Goal: Information Seeking & Learning: Check status

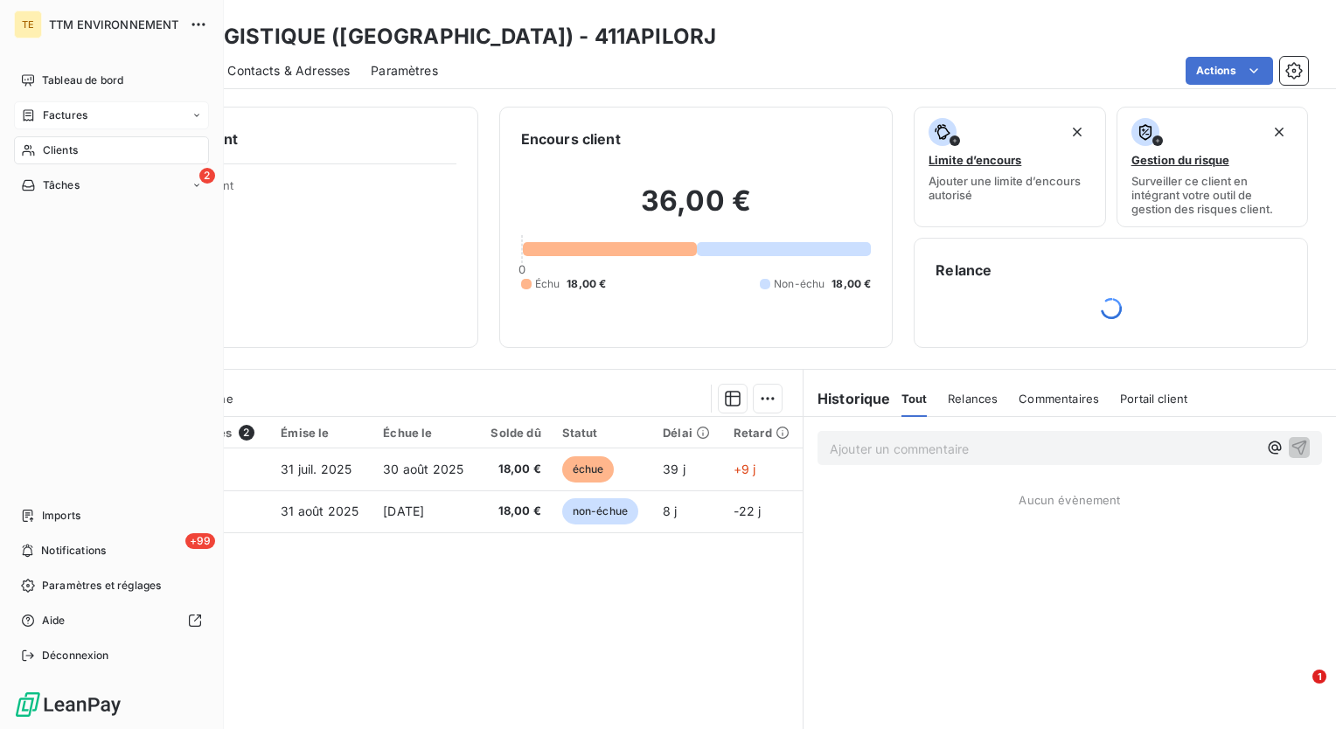
click at [59, 115] on span "Factures" at bounding box center [65, 116] width 45 height 16
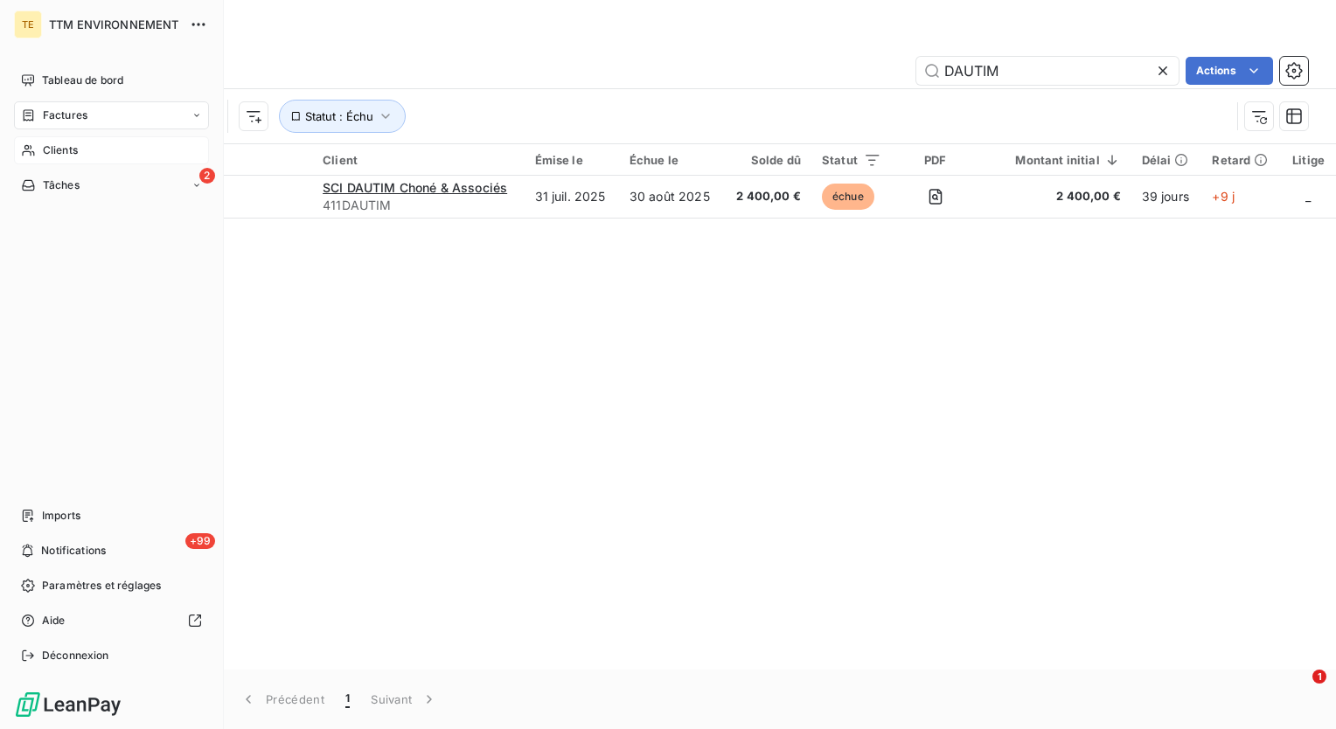
click at [67, 153] on span "Clients" at bounding box center [60, 151] width 35 height 16
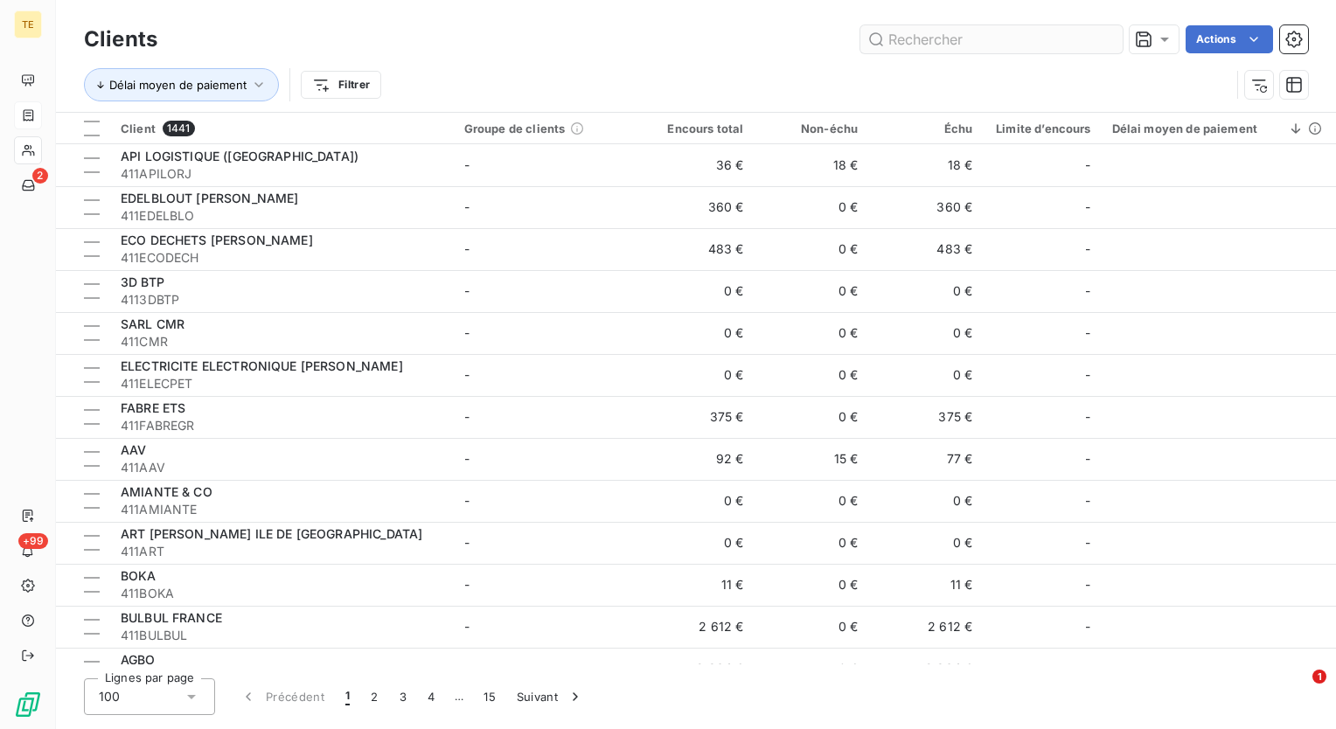
click at [954, 34] on input "text" at bounding box center [991, 39] width 262 height 28
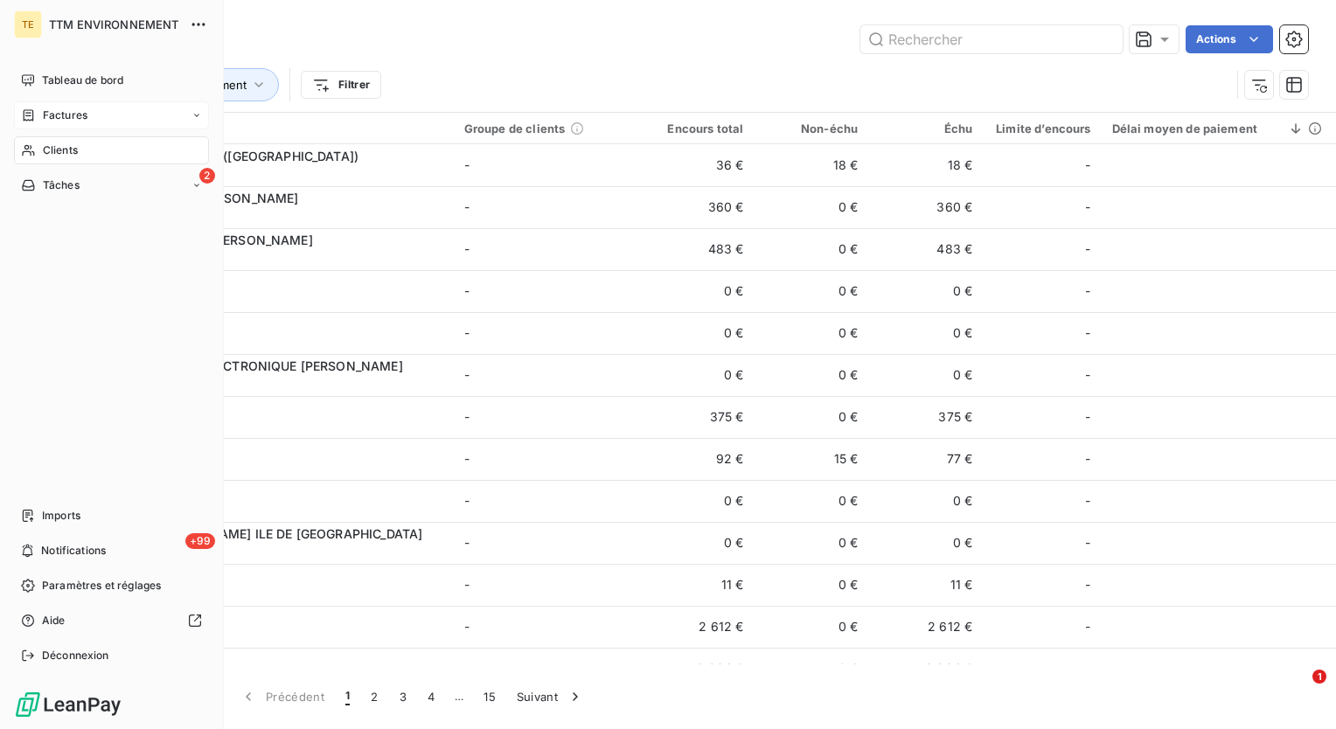
click at [54, 117] on span "Factures" at bounding box center [65, 116] width 45 height 16
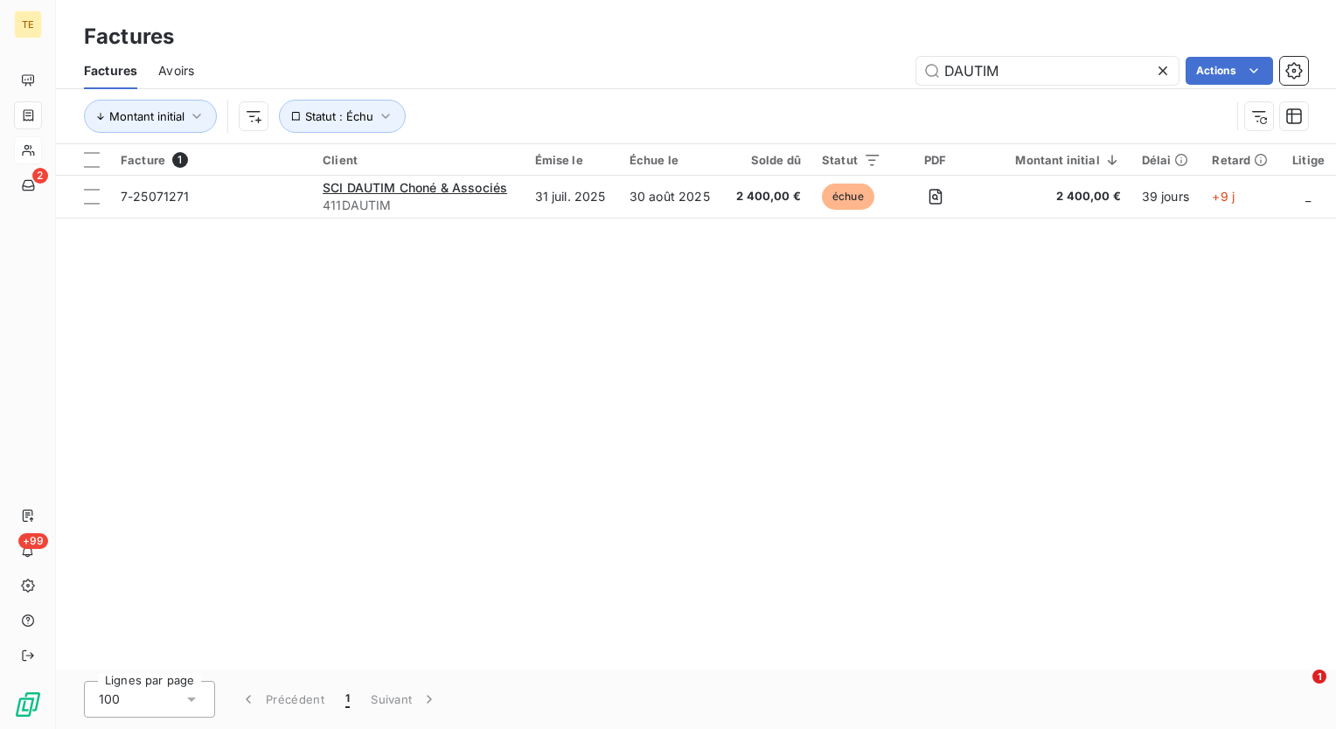
drag, startPoint x: 1018, startPoint y: 70, endPoint x: 816, endPoint y: 38, distance: 204.4
click at [816, 38] on div "Factures Factures Avoirs DAUTIM Actions Montant initial Statut : Échu" at bounding box center [696, 72] width 1280 height 144
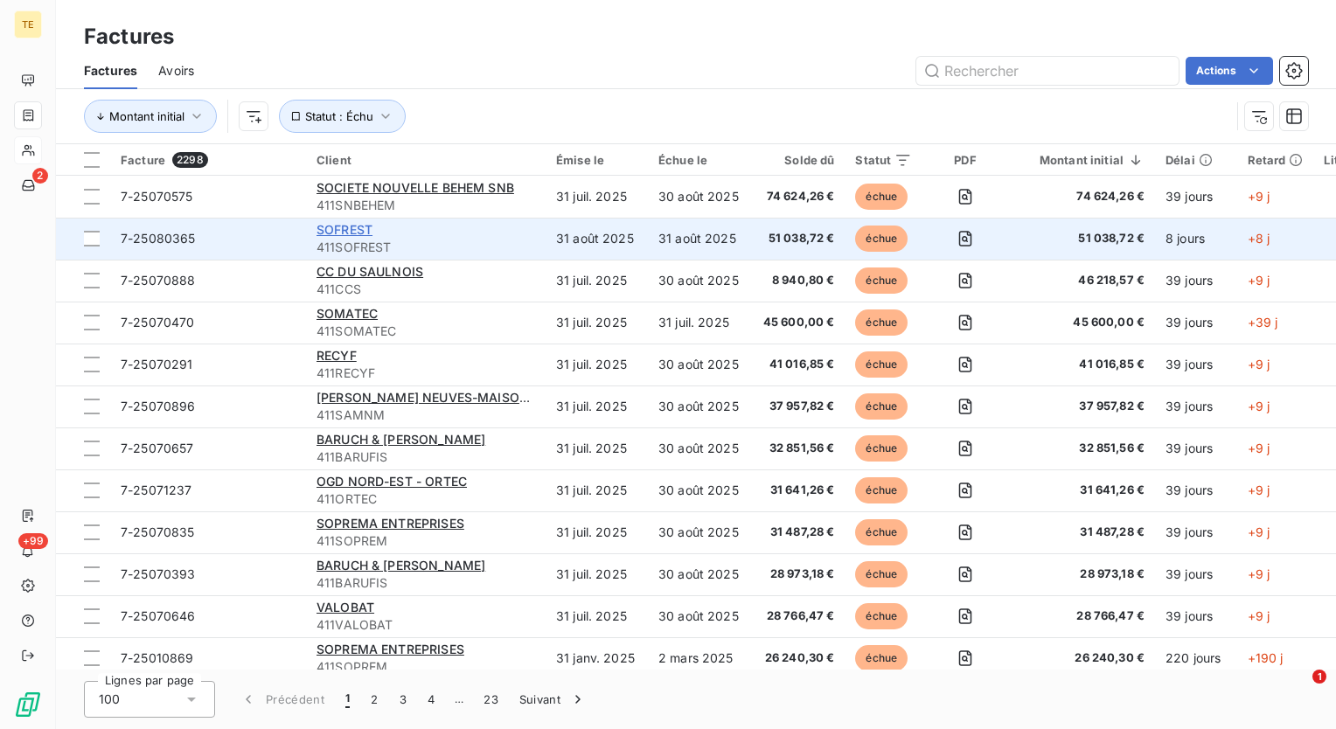
click at [345, 226] on span "SOFREST" at bounding box center [345, 229] width 56 height 15
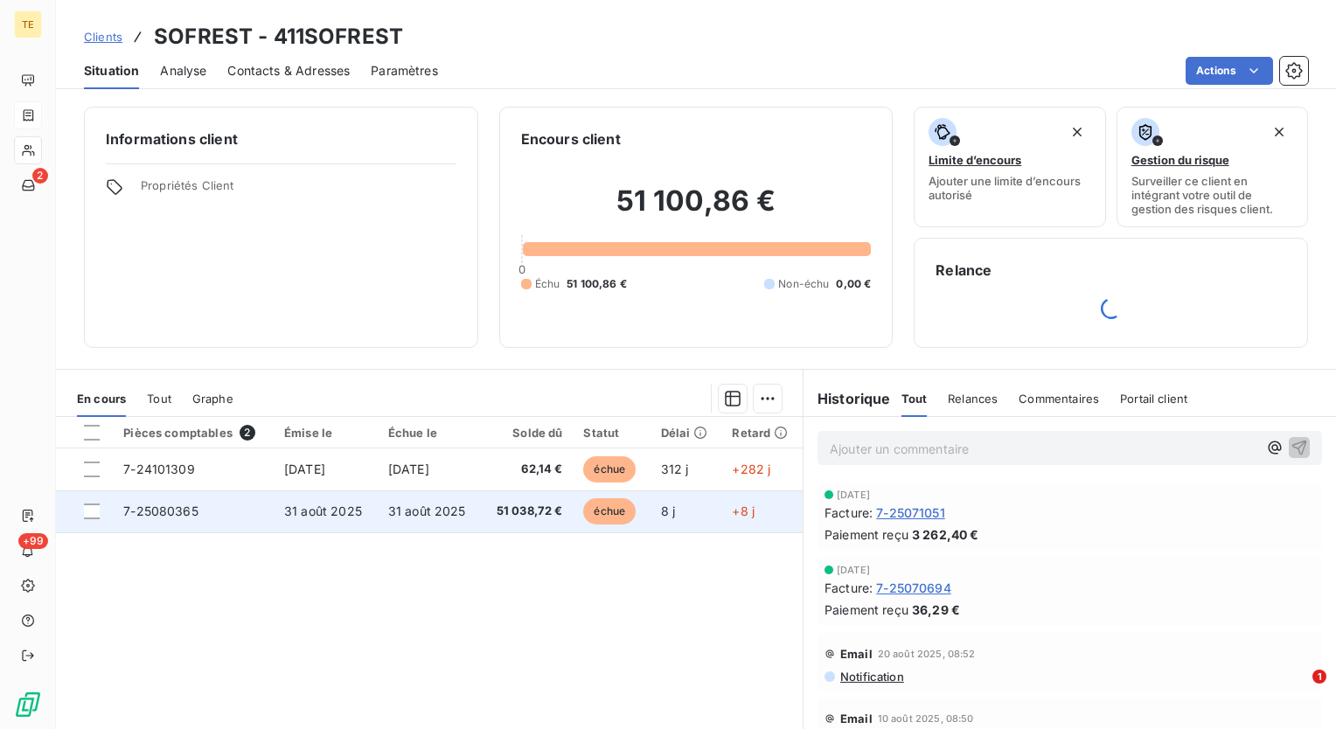
click at [499, 512] on span "51 038,72 €" at bounding box center [527, 511] width 71 height 17
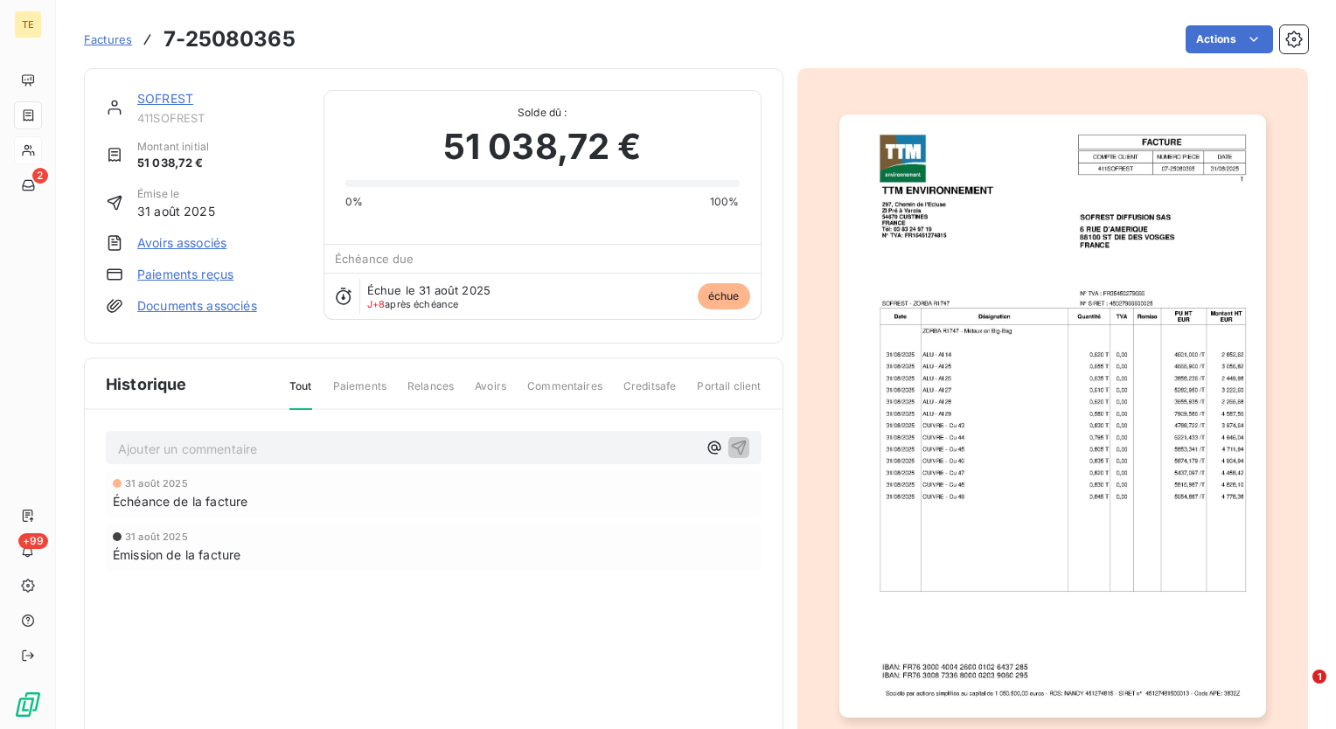
click at [514, 586] on div "31 août 2025 Échéance de la facture 31 août 2025 Émission de la facture" at bounding box center [434, 556] width 656 height 170
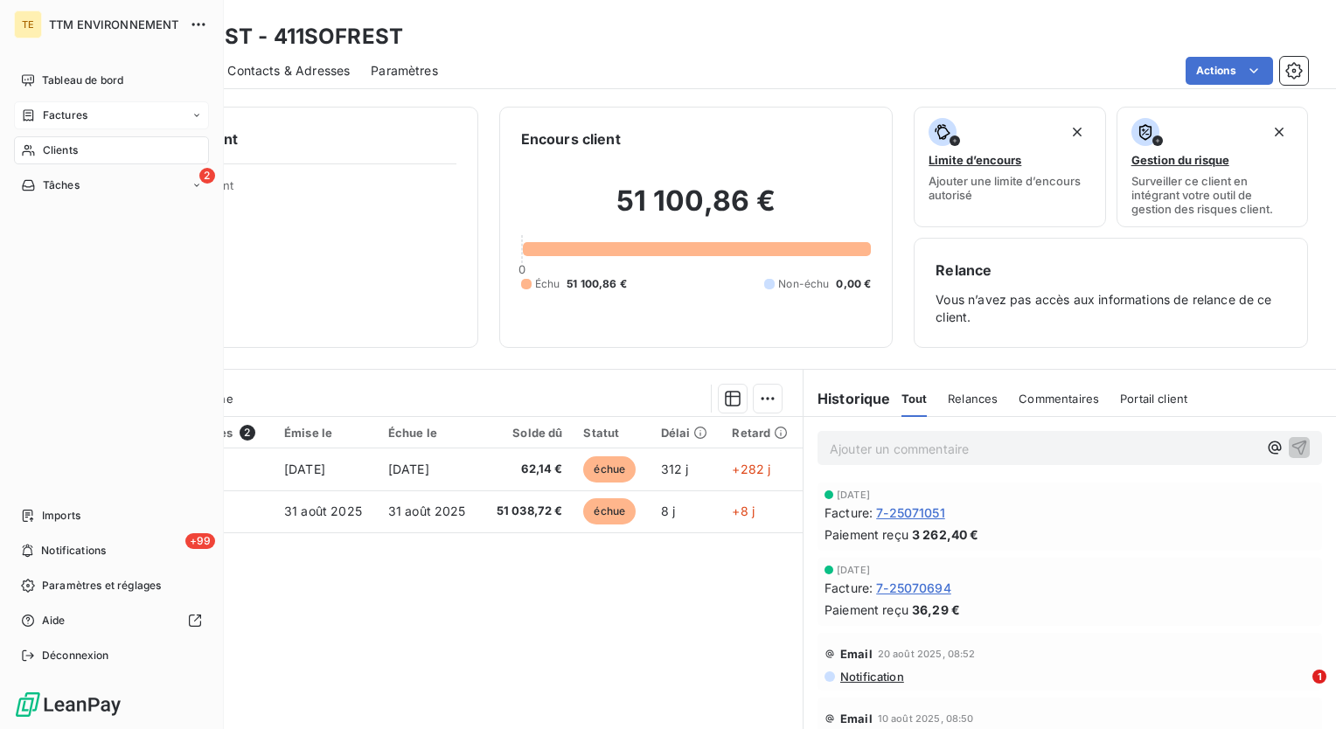
click at [49, 142] on div "Clients" at bounding box center [111, 150] width 195 height 28
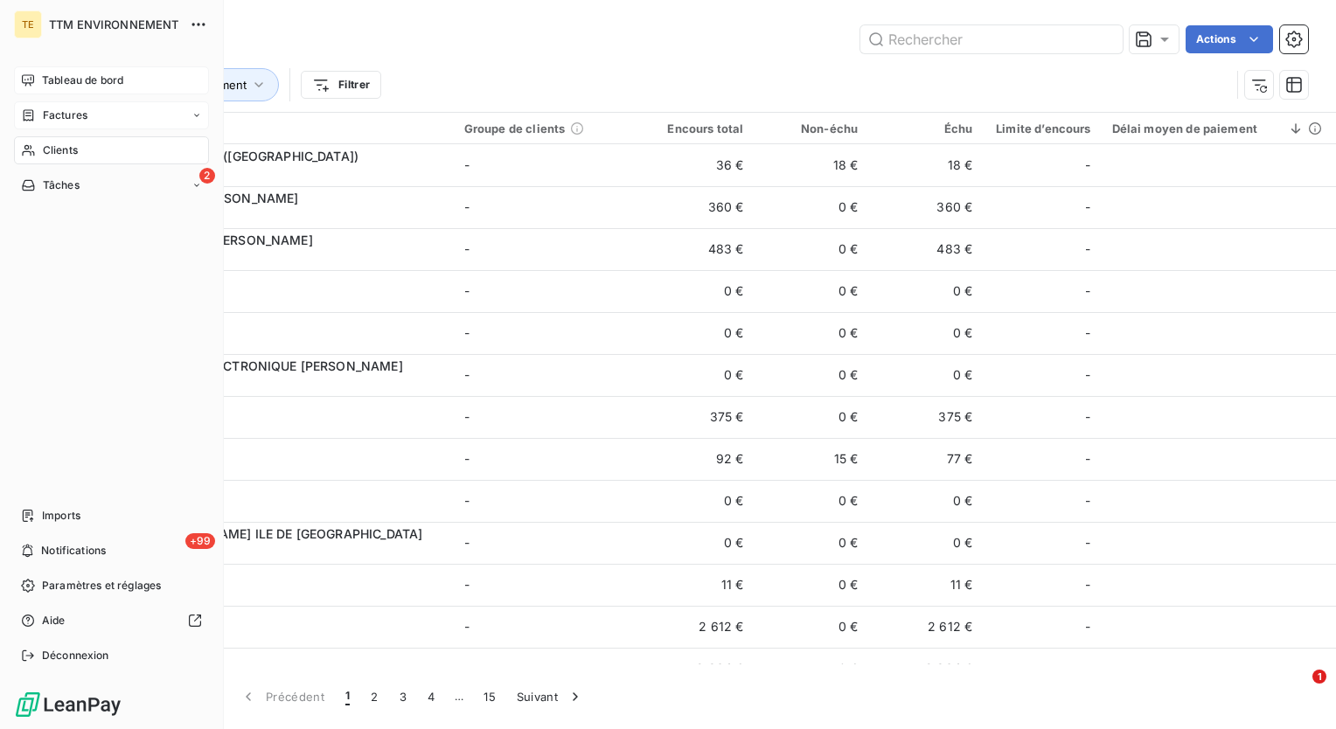
click at [59, 74] on span "Tableau de bord" at bounding box center [82, 81] width 81 height 16
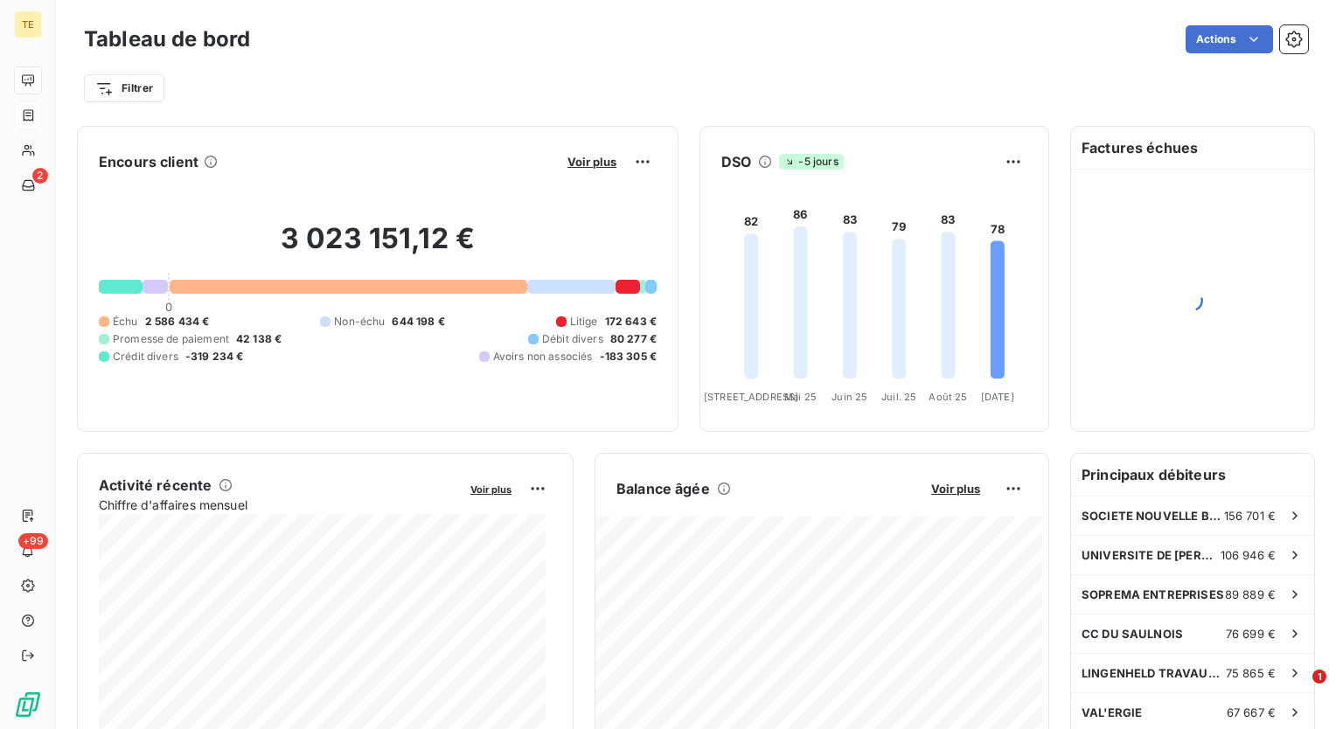
scroll to position [87, 0]
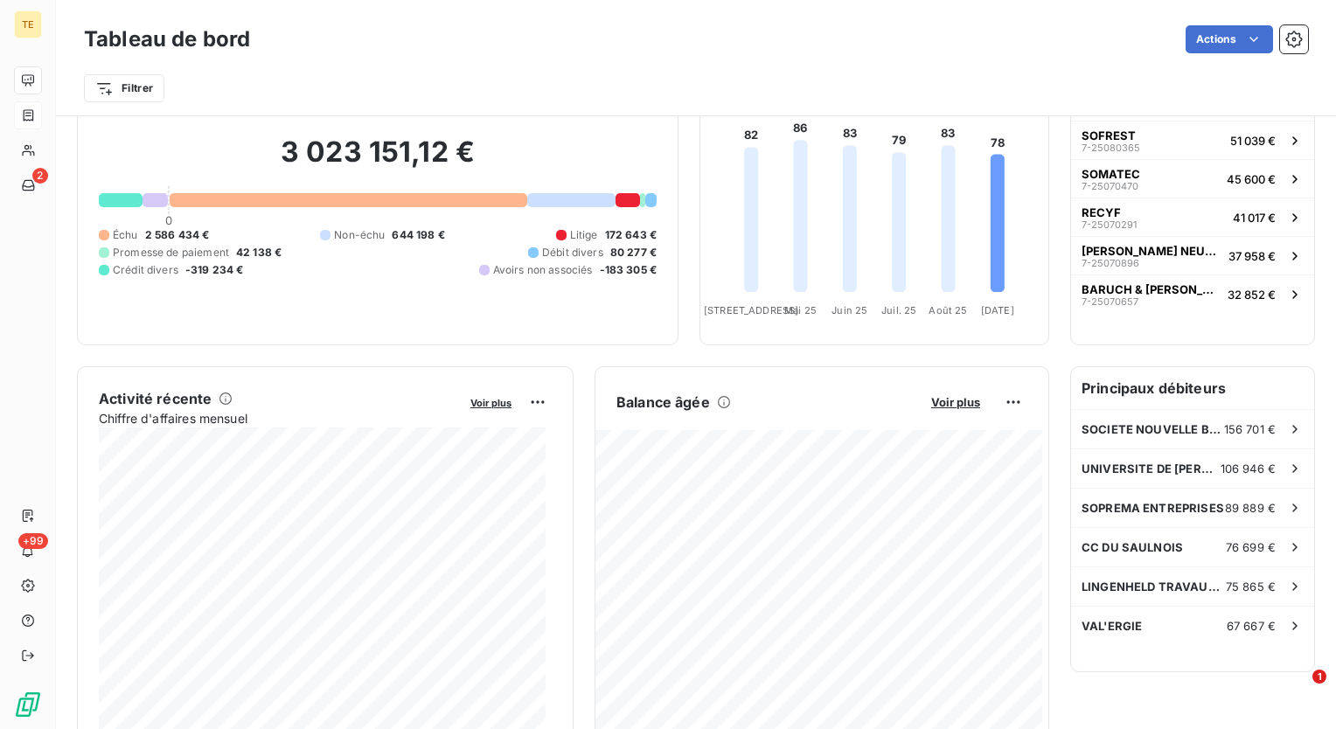
click at [576, 491] on div "Activité récente Chiffre d'affaires mensuel Voir plus Balance [PERSON_NAME] Voi…" at bounding box center [563, 562] width 972 height 393
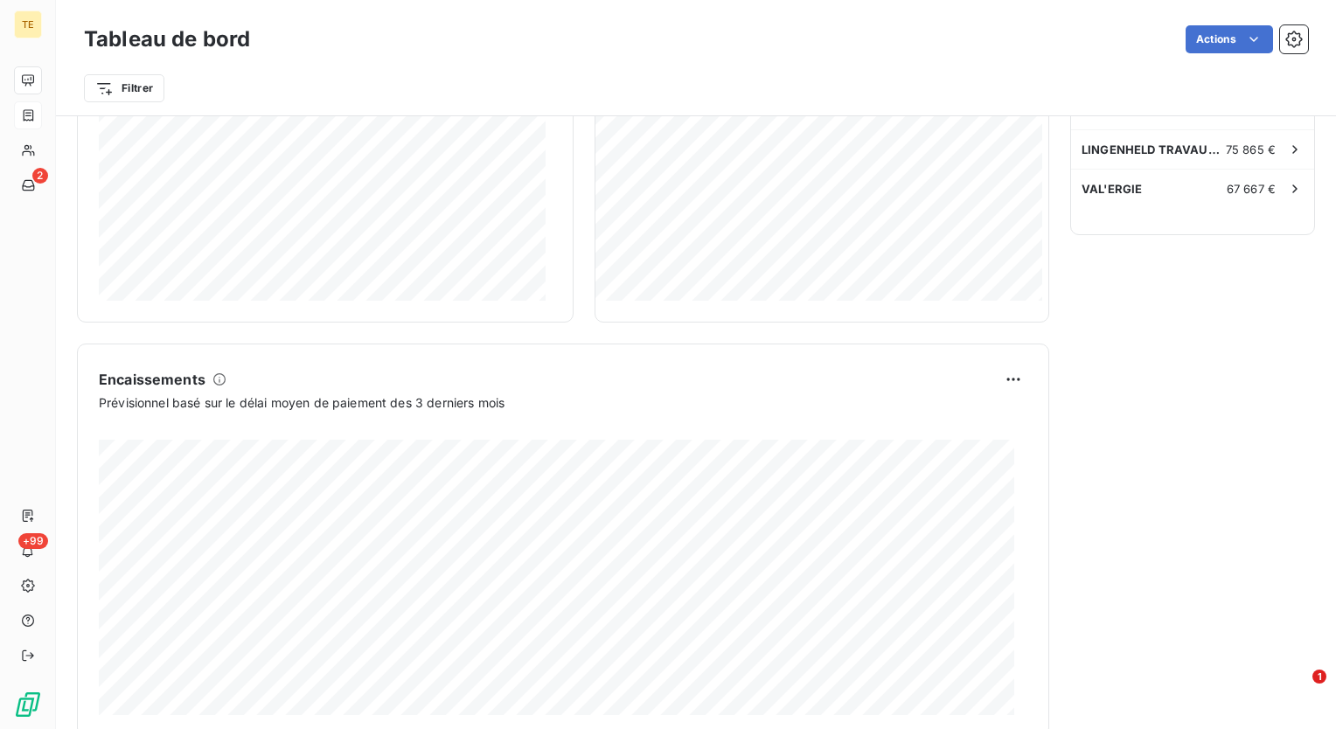
scroll to position [560, 0]
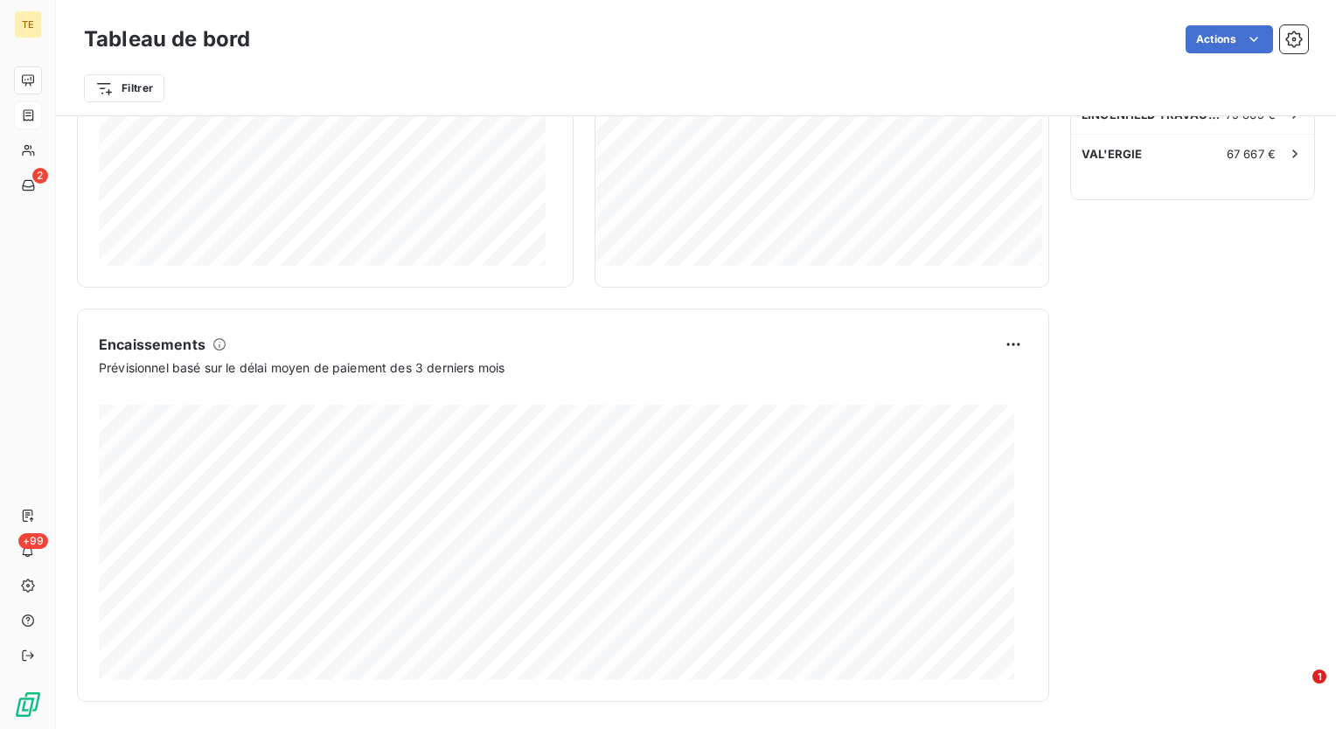
click at [1118, 562] on div "Factures échues SOCIETE NOUVELLE BEHEM SNB 7-25070575 74 624 € SOFREST 7-250803…" at bounding box center [1192, 134] width 245 height 1135
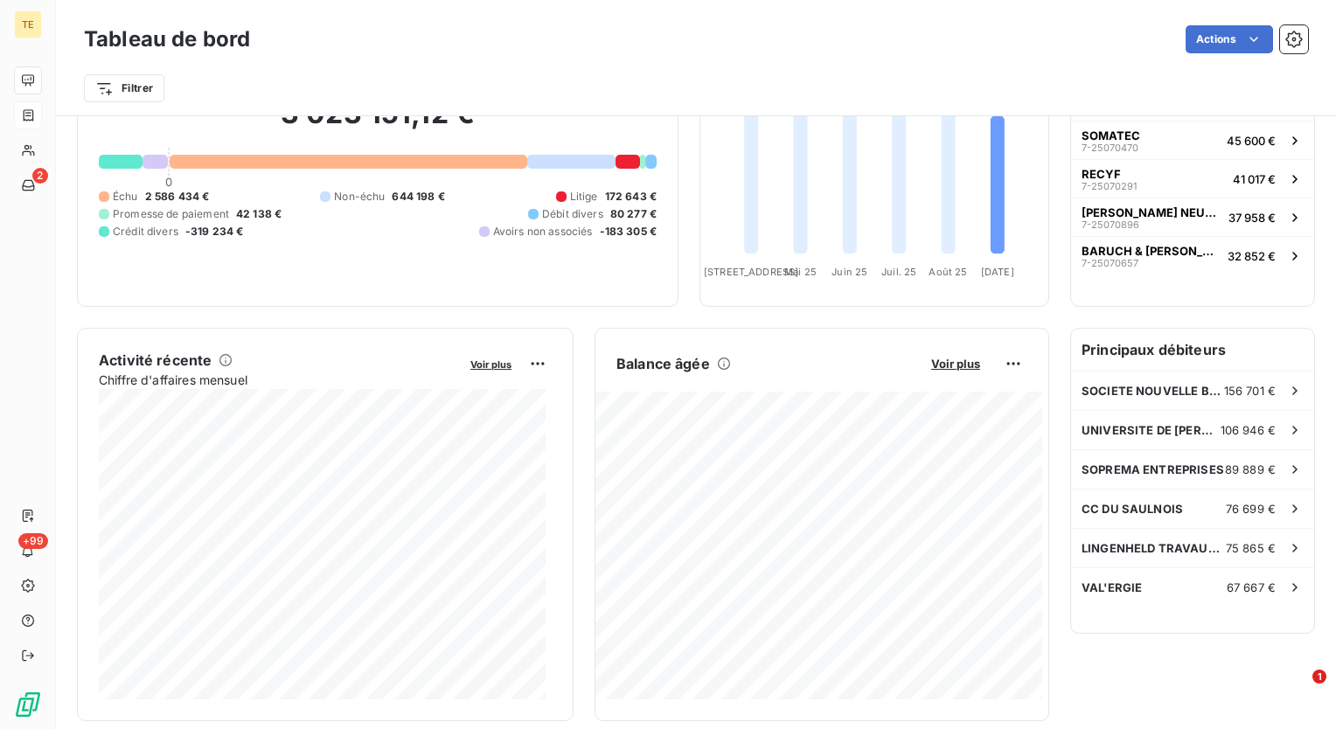
scroll to position [122, 0]
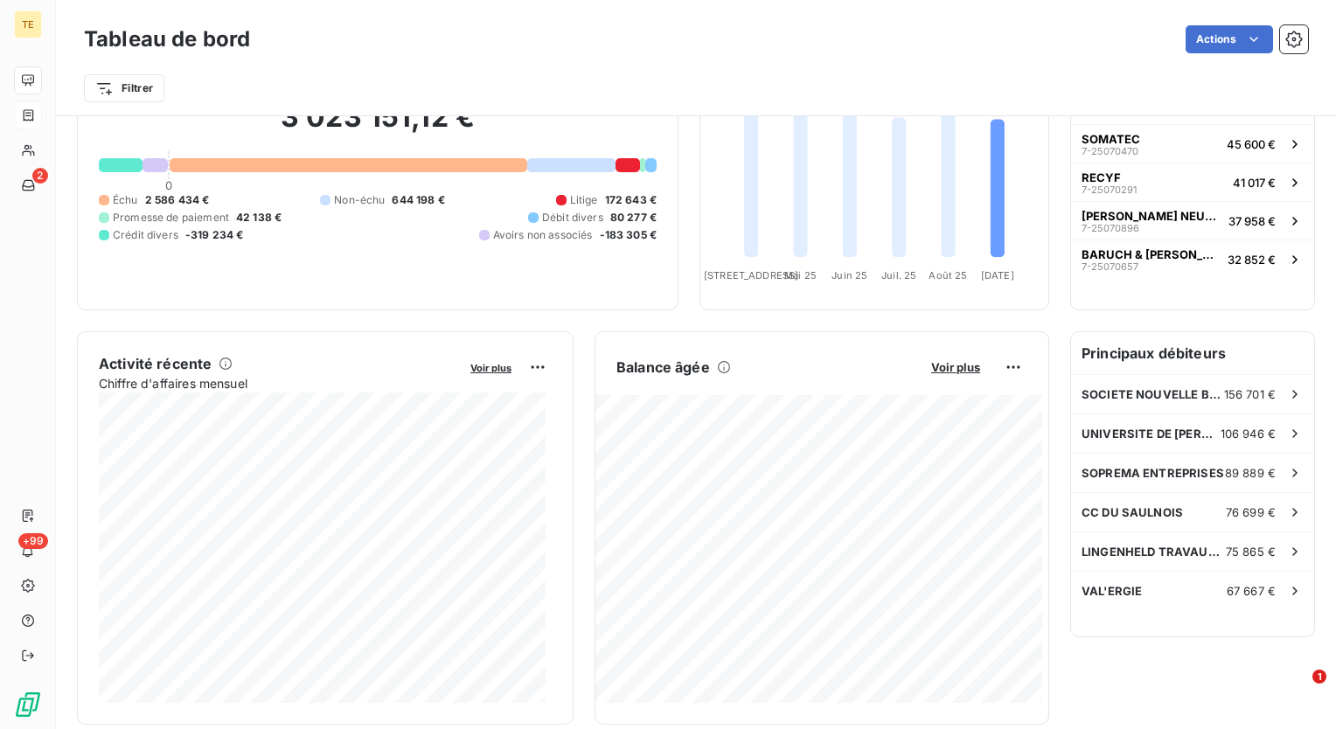
click at [1148, 679] on div "Factures échues SOCIETE NOUVELLE BEHEM SNB 7-25070575 74 624 € SOFREST 7-250803…" at bounding box center [1192, 571] width 245 height 1135
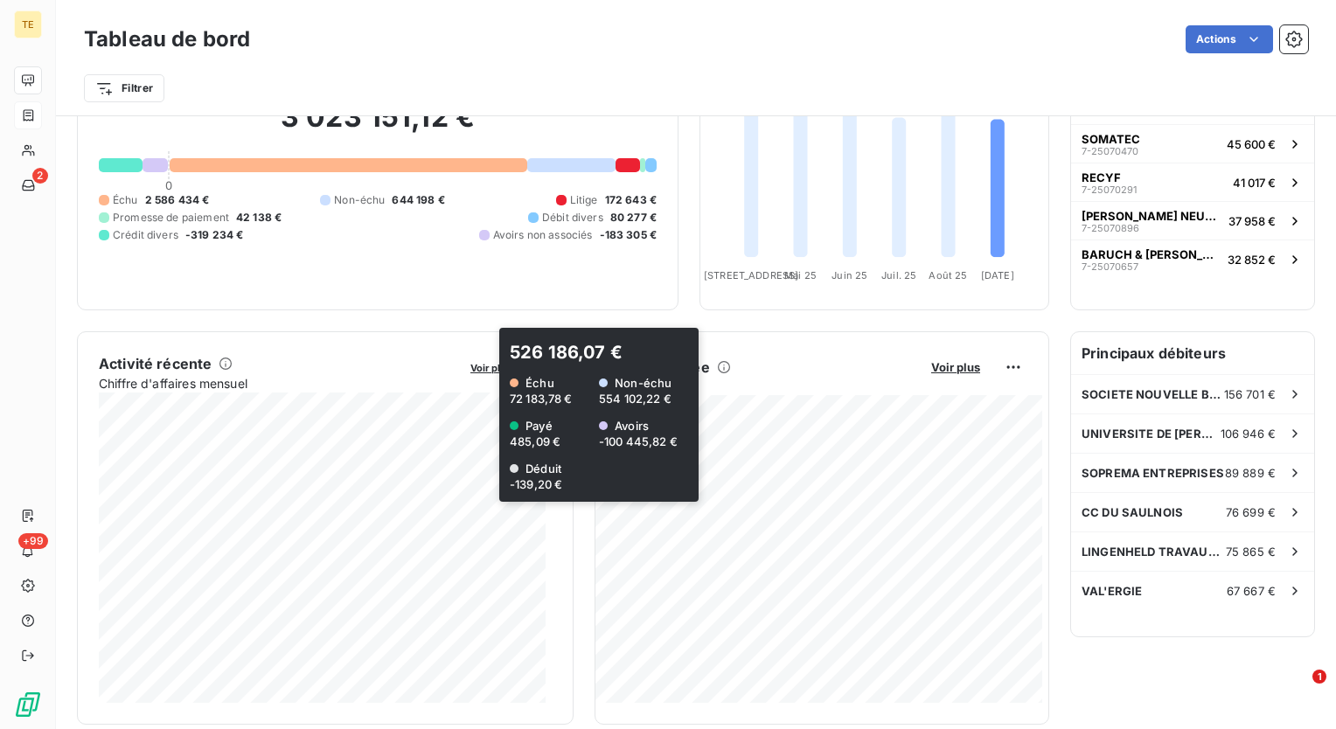
scroll to position [0, 0]
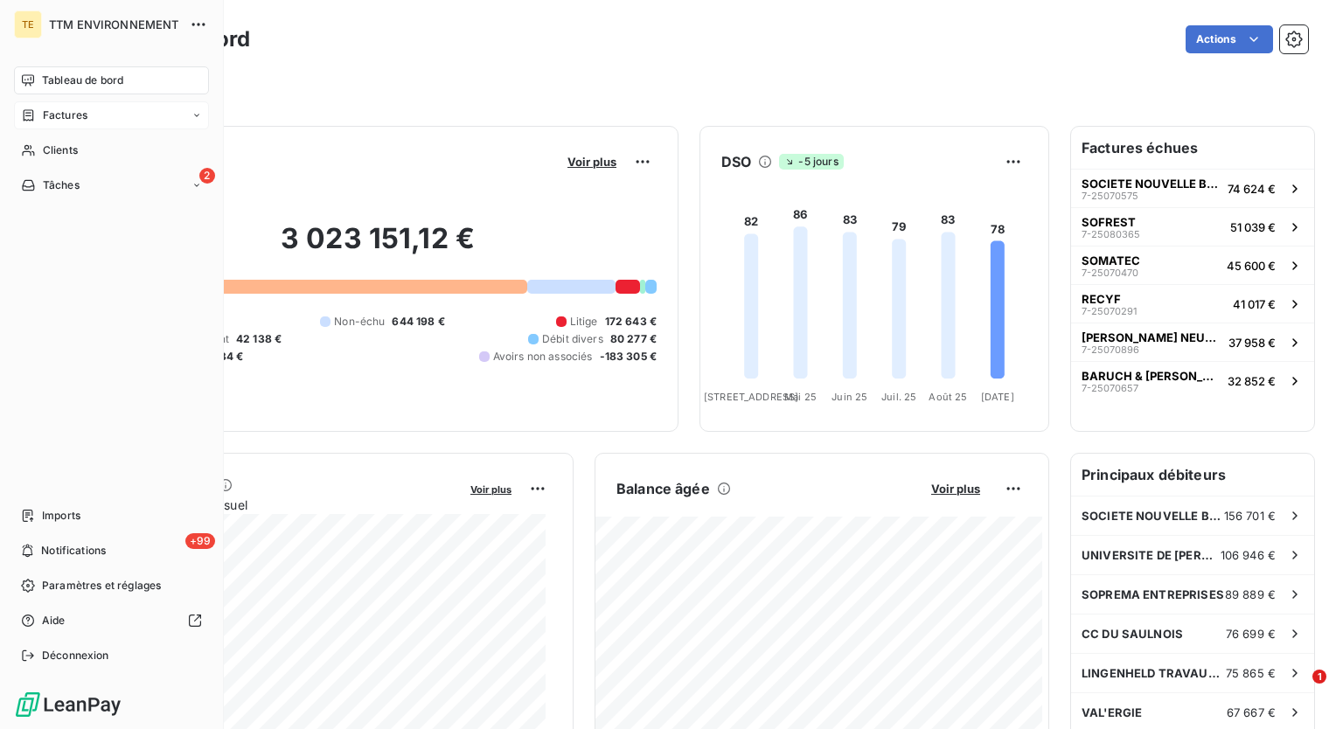
click at [31, 113] on icon at bounding box center [28, 115] width 15 height 14
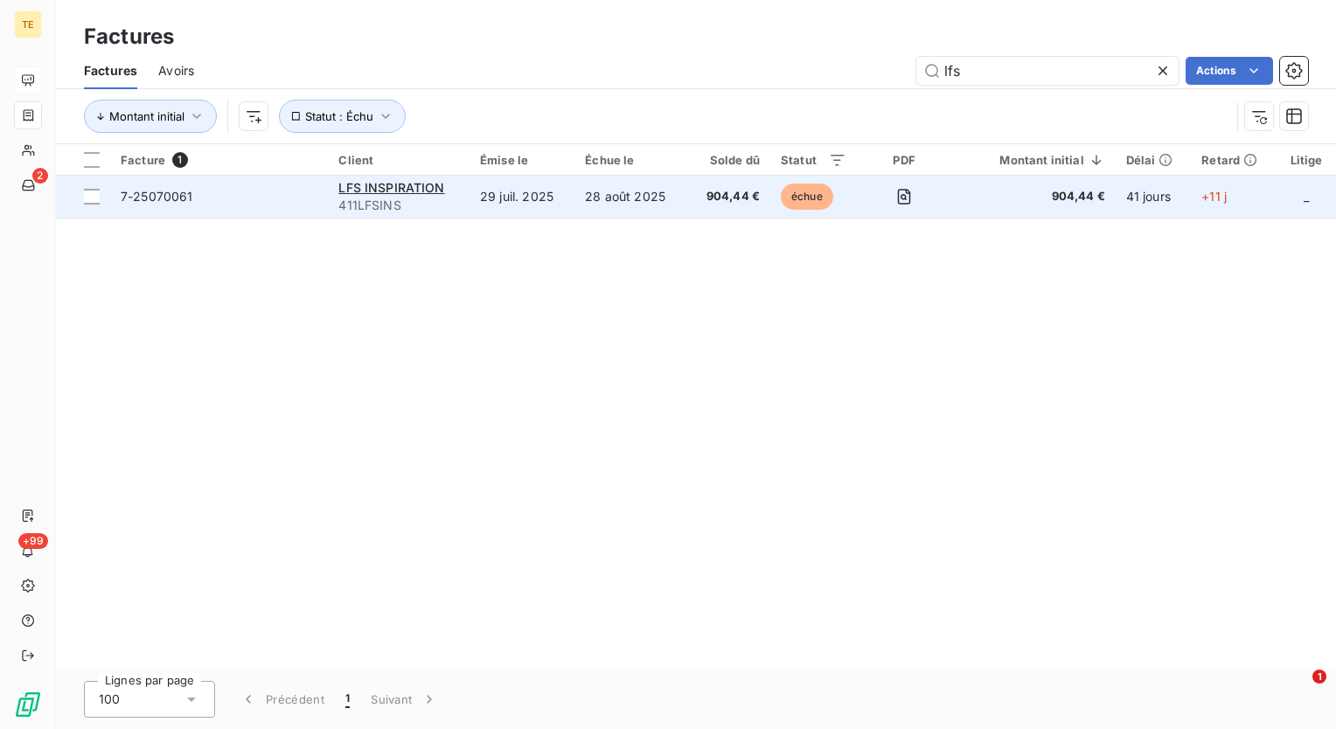
type input "lfs"
click at [567, 197] on td "29 juil. 2025" at bounding box center [522, 197] width 105 height 42
click at [602, 205] on td "28 août 2025" at bounding box center [630, 197] width 113 height 42
